Goal: Task Accomplishment & Management: Manage account settings

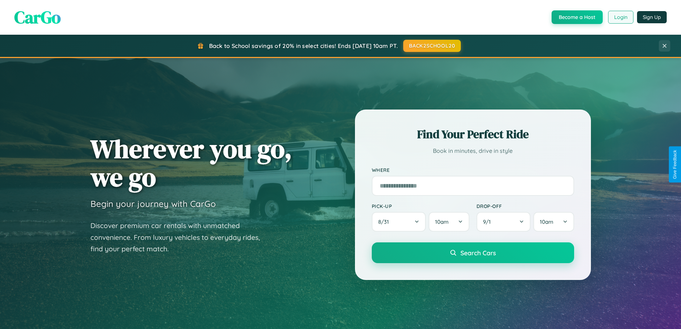
click at [620, 17] on button "Login" at bounding box center [620, 17] width 25 height 13
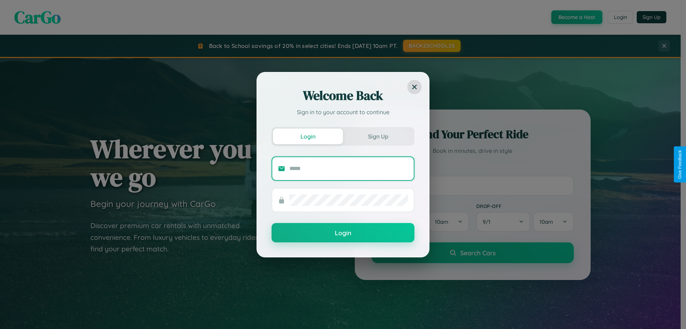
click at [349, 168] on input "text" at bounding box center [349, 168] width 119 height 11
type input "**********"
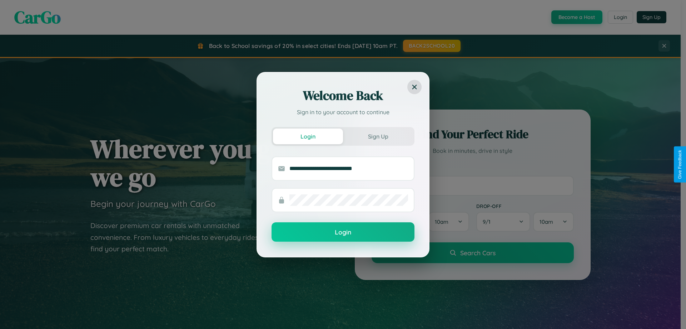
click at [343, 232] on button "Login" at bounding box center [343, 231] width 143 height 19
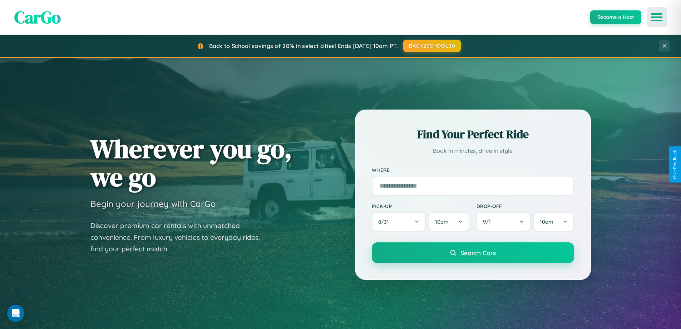
click at [657, 17] on icon "Open menu" at bounding box center [657, 17] width 10 height 6
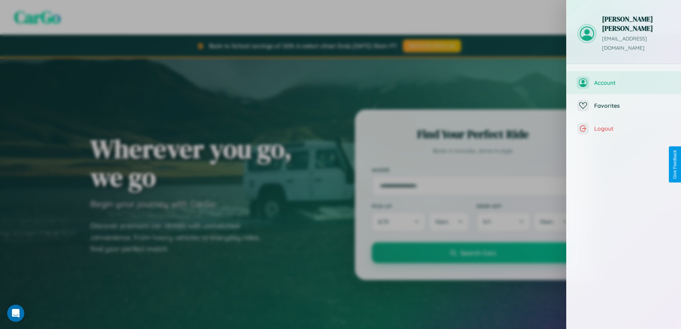
click at [624, 79] on span "Account" at bounding box center [632, 82] width 76 height 7
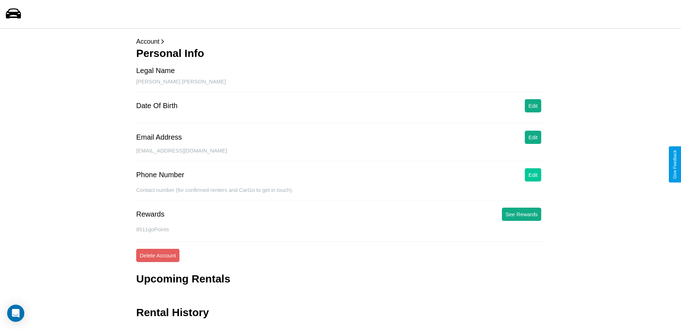
scroll to position [17, 0]
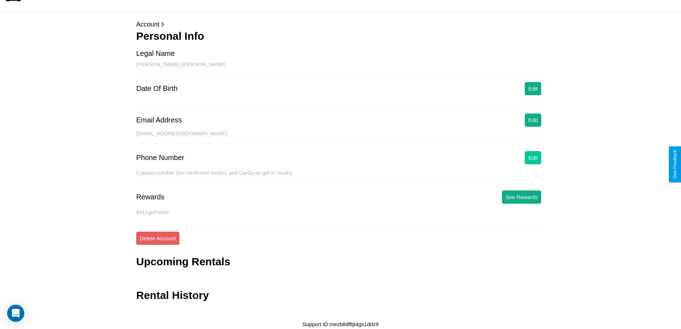
click at [533, 157] on button "Edit" at bounding box center [533, 157] width 16 height 13
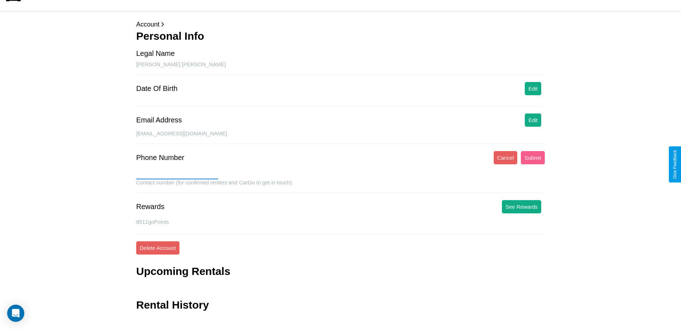
click at [177, 173] on input "text" at bounding box center [177, 173] width 82 height 11
type input "**********"
click at [533, 157] on button "Submit" at bounding box center [533, 157] width 24 height 13
